Goal: Check status: Check status

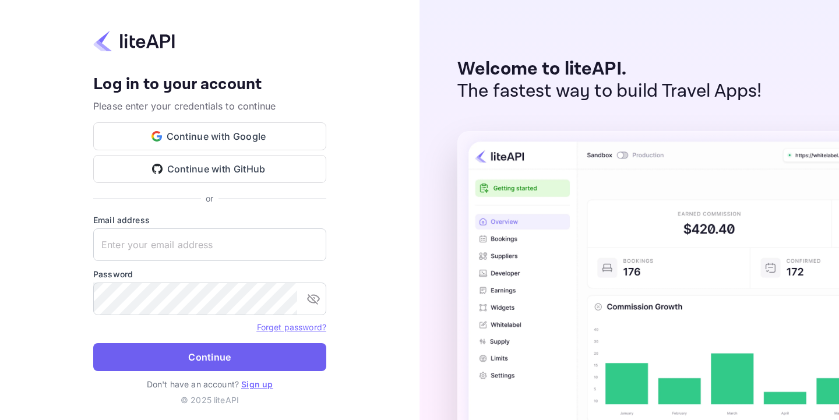
type input "[EMAIL_ADDRESS][DOMAIN_NAME]"
click at [188, 363] on button "Continue" at bounding box center [209, 357] width 233 height 28
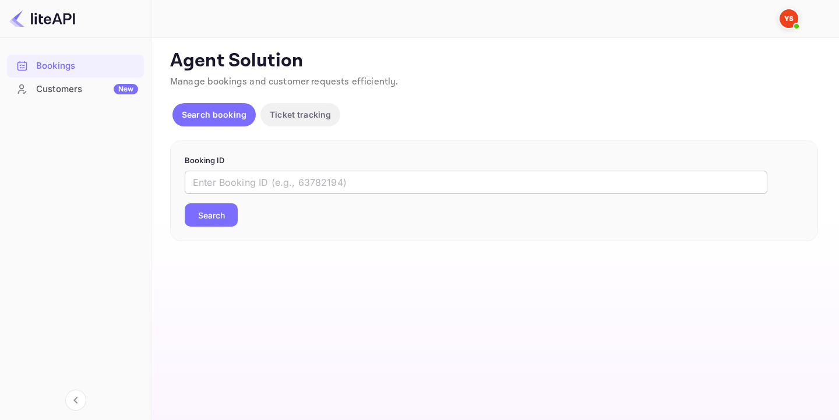
click at [249, 184] on input "text" at bounding box center [476, 182] width 583 height 23
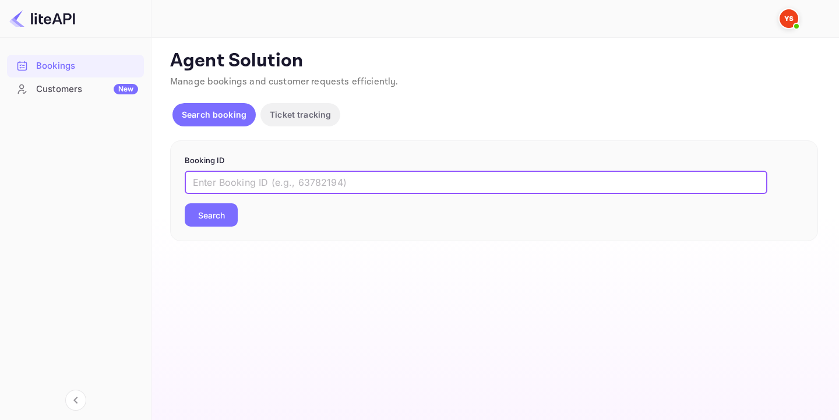
paste input "7141313"
type input "7141313"
click at [219, 219] on button "Search" at bounding box center [211, 214] width 53 height 23
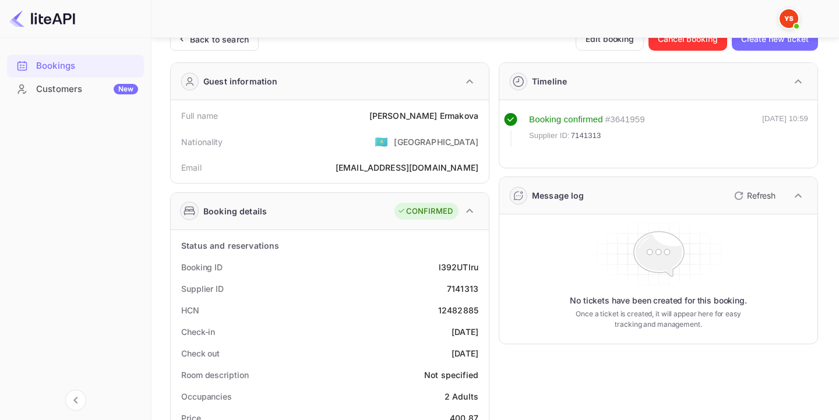
scroll to position [23, 0]
click at [460, 287] on div "7141313" at bounding box center [462, 288] width 31 height 12
copy div "7141313"
drag, startPoint x: 413, startPoint y: 113, endPoint x: 479, endPoint y: 116, distance: 66.5
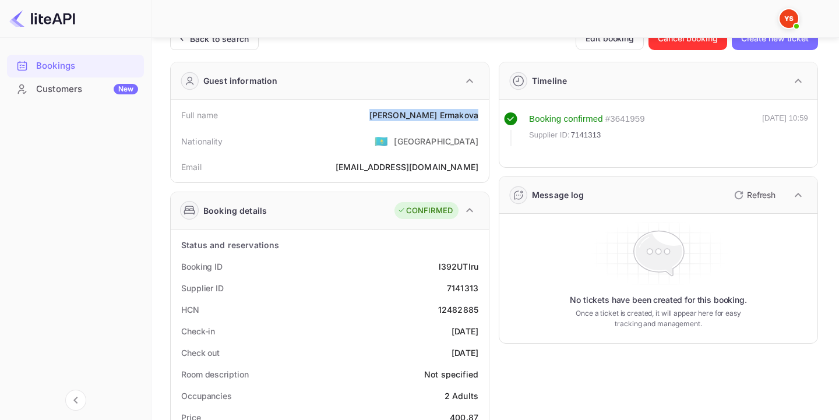
click at [479, 116] on div "Full name [PERSON_NAME]" at bounding box center [329, 115] width 309 height 22
copy div "Julia Ermakova"
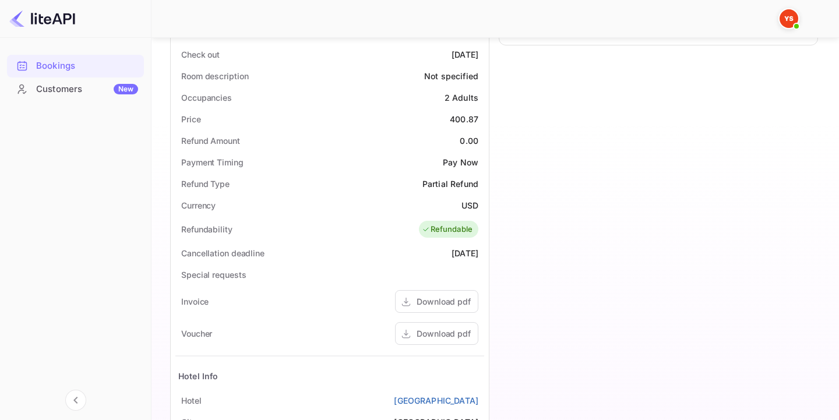
scroll to position [322, 0]
drag, startPoint x: 449, startPoint y: 113, endPoint x: 483, endPoint y: 114, distance: 33.8
click at [483, 114] on div "Price 400.87" at bounding box center [329, 119] width 309 height 22
copy div "400.87"
drag, startPoint x: 455, startPoint y: 204, endPoint x: 478, endPoint y: 204, distance: 23.3
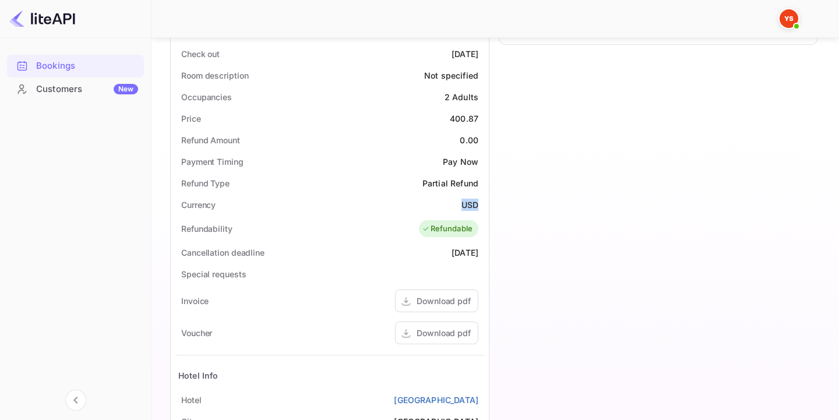
click at [478, 204] on div "Currency USD" at bounding box center [329, 205] width 309 height 22
copy div "USD"
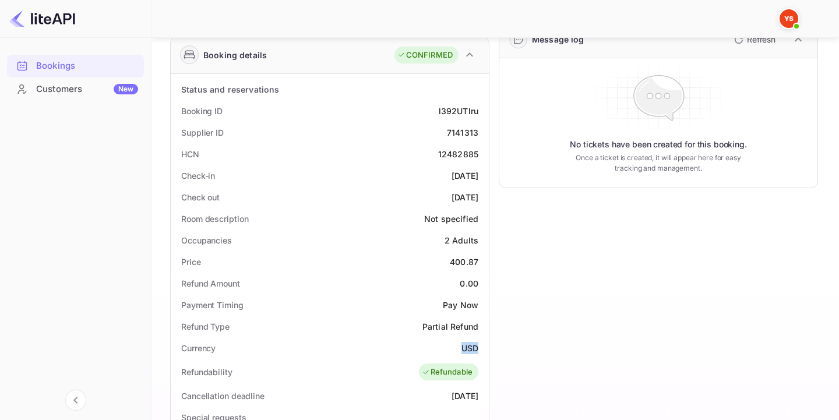
scroll to position [0, 0]
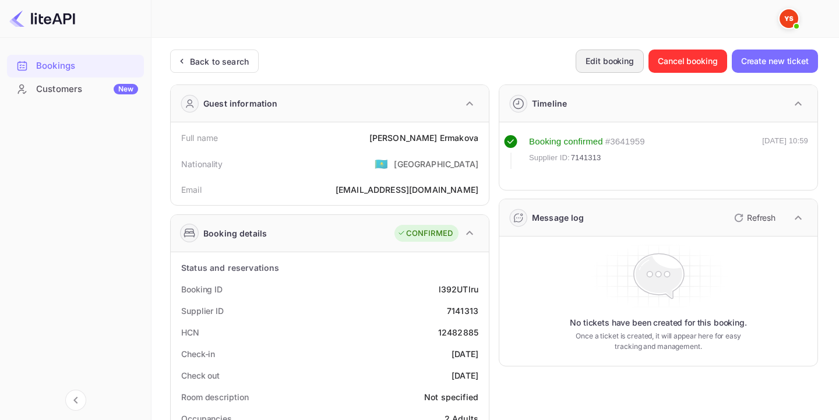
click at [598, 63] on button "Edit booking" at bounding box center [610, 61] width 68 height 23
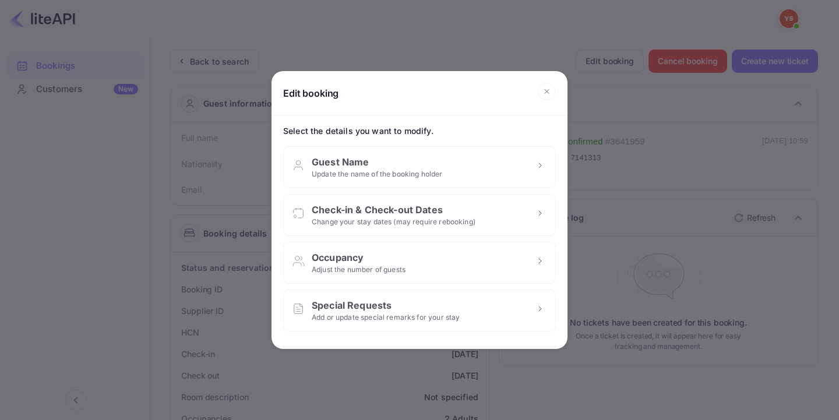
click at [202, 68] on div "Edit booking Select the details you want to modify. Guest Name Update the name …" at bounding box center [419, 210] width 839 height 420
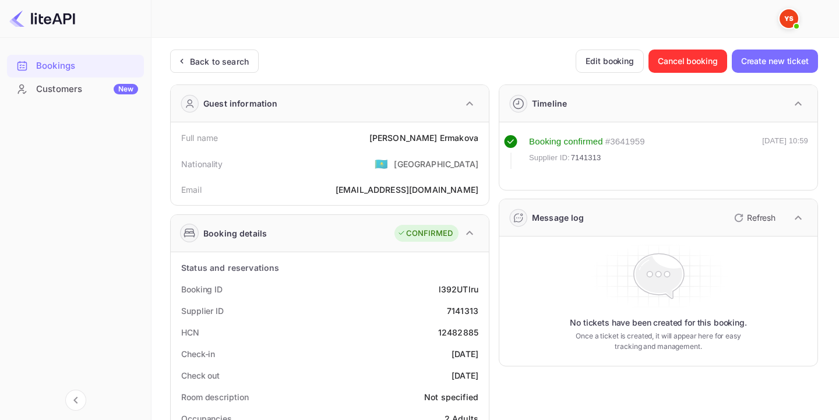
click at [202, 68] on div "Edit booking Select the details you want to modify. Guest Name Update the name …" at bounding box center [419, 210] width 839 height 420
click at [202, 68] on div "Back to search" at bounding box center [214, 61] width 89 height 23
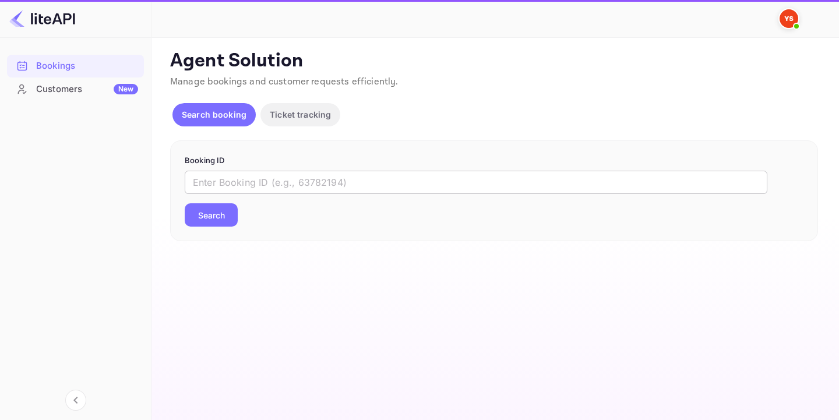
click at [245, 178] on input "text" at bounding box center [476, 182] width 583 height 23
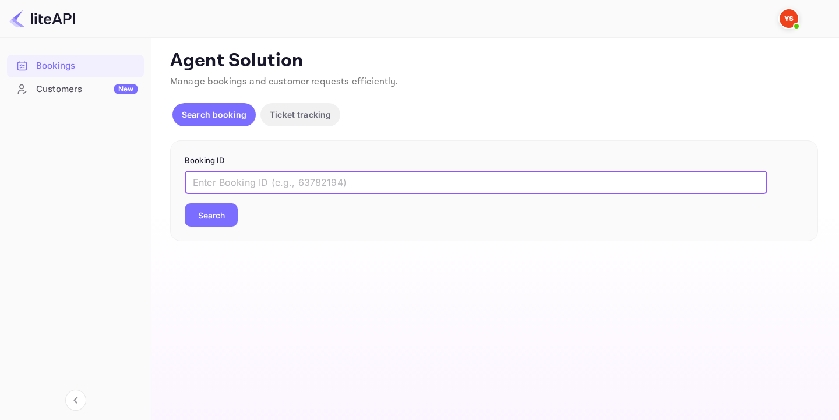
paste input "8417372"
type input "8417372"
click at [223, 207] on button "Search" at bounding box center [211, 214] width 53 height 23
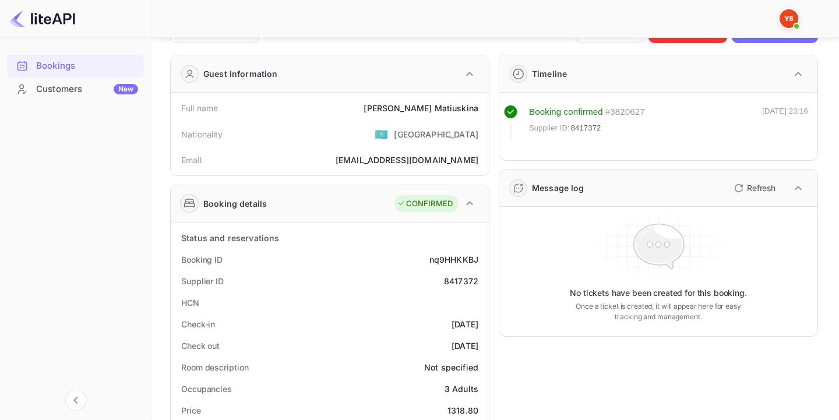
scroll to position [30, 0]
drag, startPoint x: 402, startPoint y: 105, endPoint x: 479, endPoint y: 105, distance: 76.9
click at [479, 105] on div "Full name Galina Matiuskina" at bounding box center [329, 108] width 309 height 22
copy div "Galina Matiuskina"
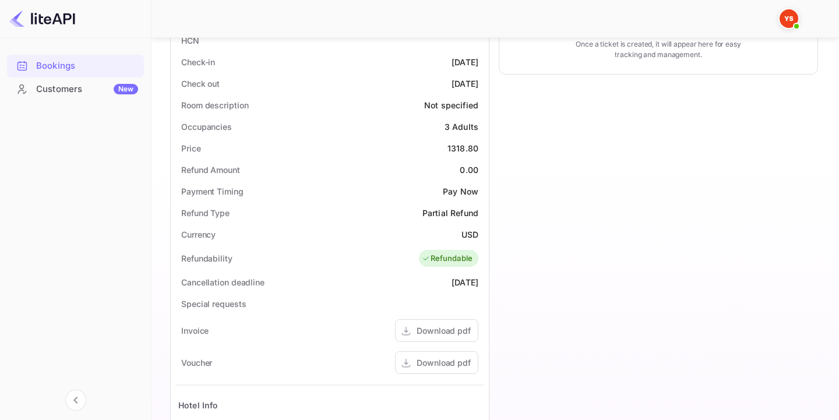
scroll to position [293, 0]
drag, startPoint x: 441, startPoint y: 149, endPoint x: 487, endPoint y: 149, distance: 45.5
click at [487, 149] on div "Status and reservations Booking ID nq9HHKKBJ Supplier ID 8417372 HCN Check-in 2…" at bounding box center [330, 281] width 318 height 642
copy div "1318.80"
